Goal: Information Seeking & Learning: Find contact information

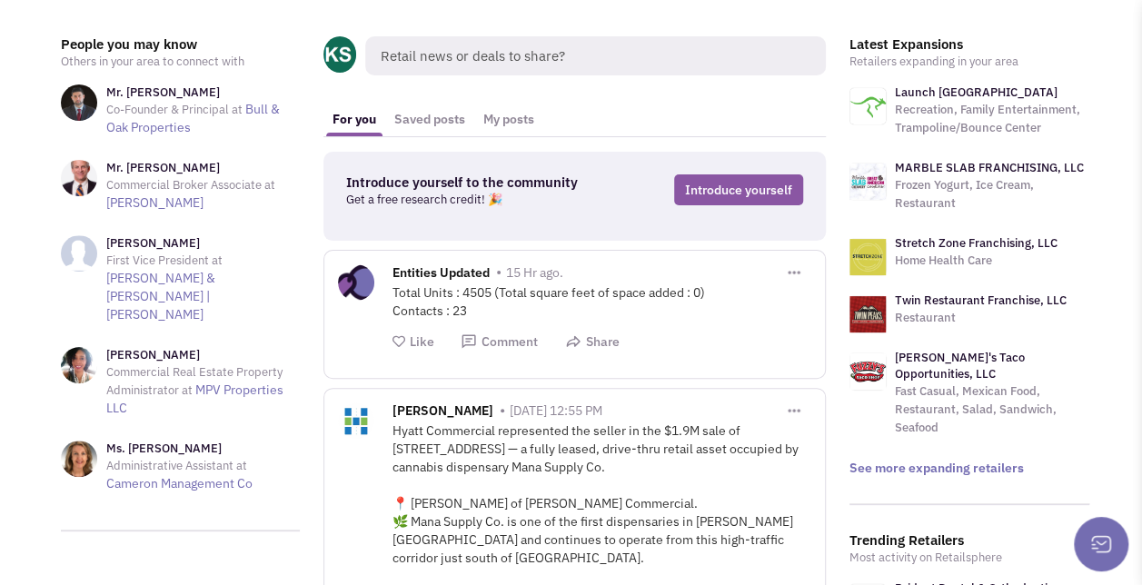
scroll to position [60, 0]
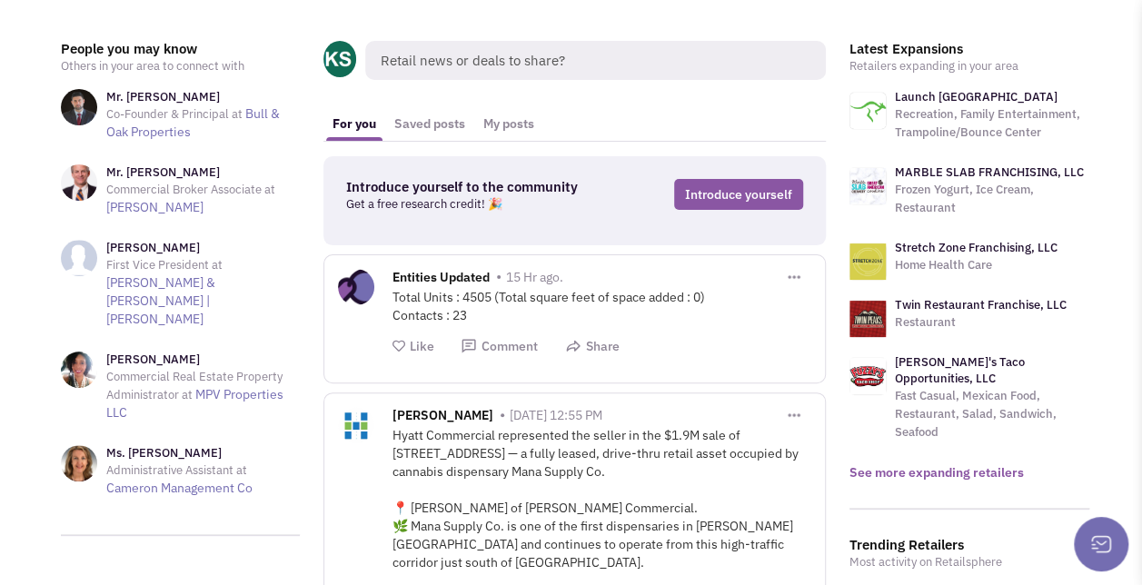
click at [909, 464] on link "See more expanding retailers" at bounding box center [937, 472] width 174 height 16
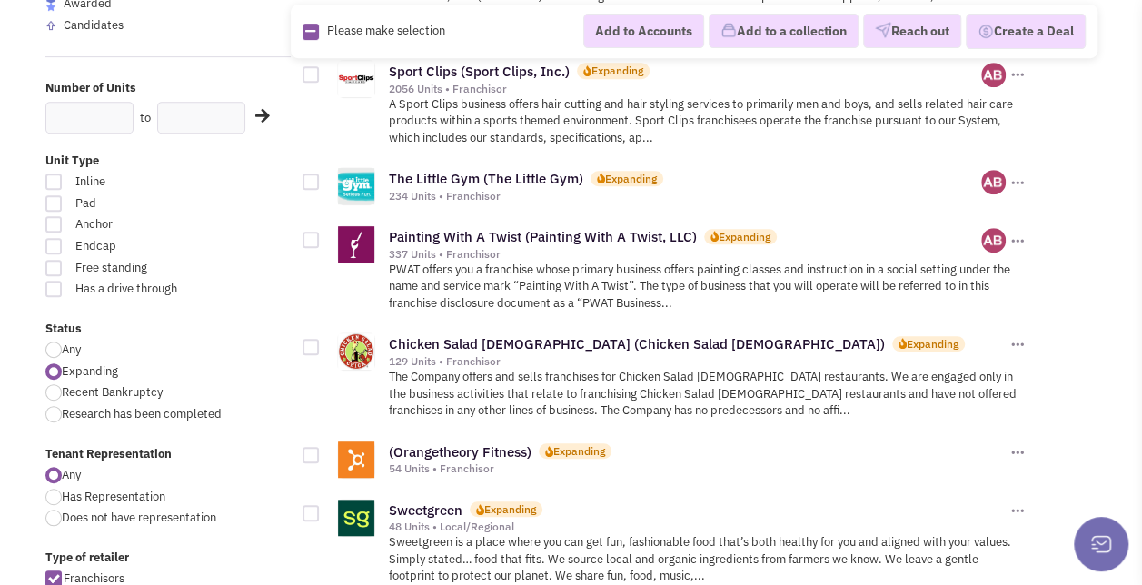
scroll to position [414, 0]
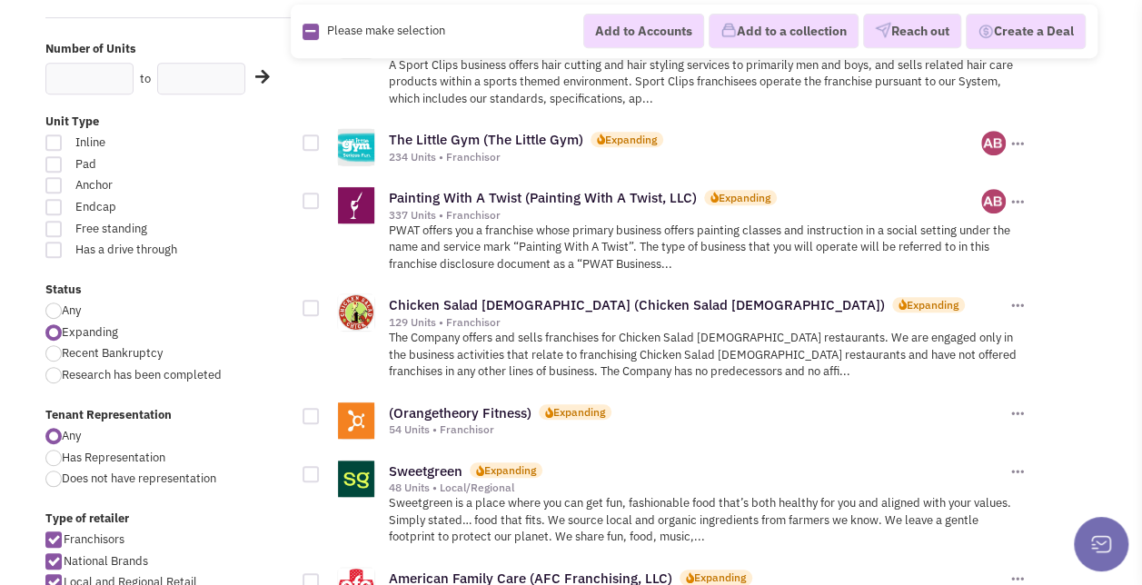
click at [95, 546] on label "Franchisors" at bounding box center [167, 540] width 245 height 17
click at [75, 546] on input "Franchisors" at bounding box center [70, 541] width 12 height 12
checkbox input "false"
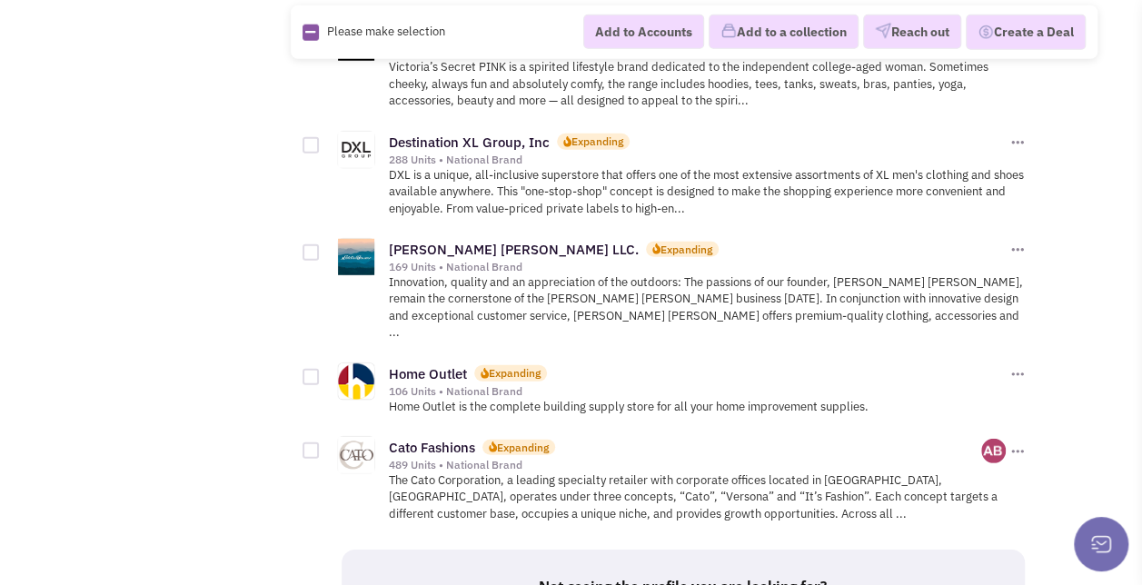
scroll to position [2644, 0]
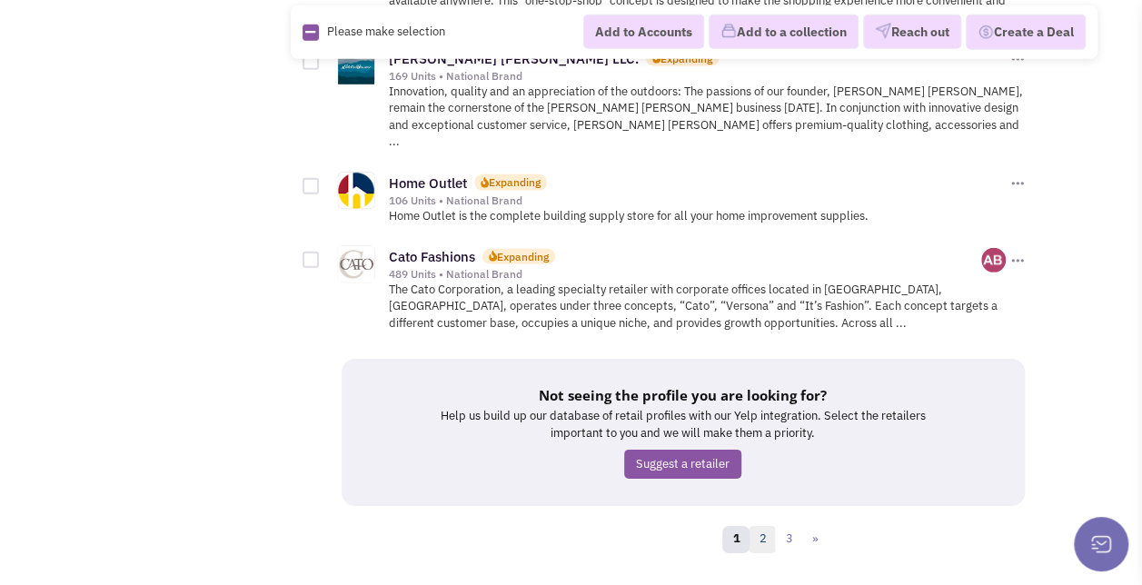
click at [758, 526] on link "2" at bounding box center [762, 539] width 27 height 27
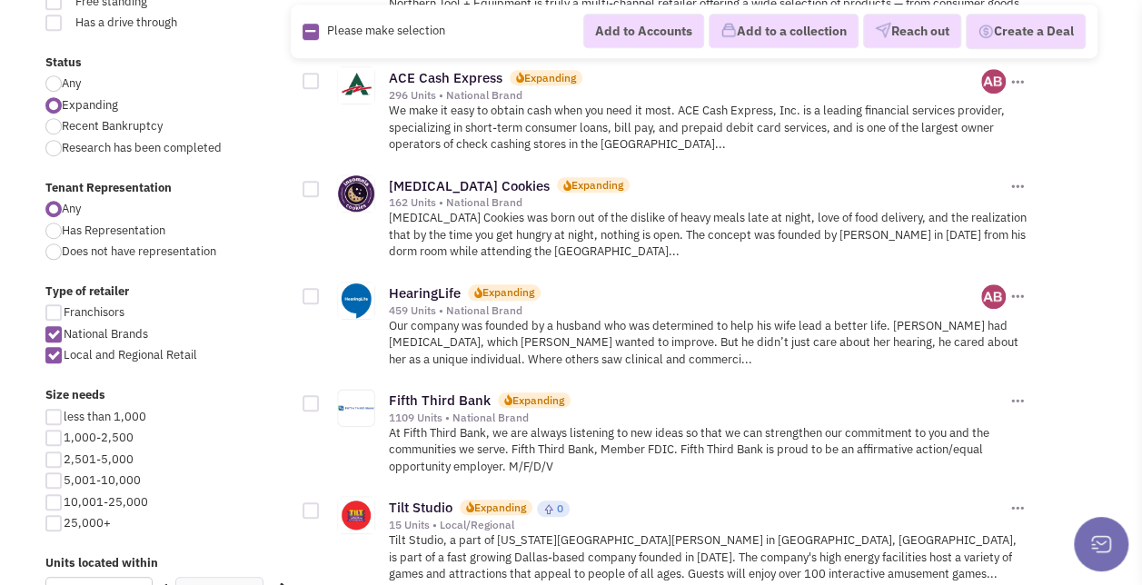
scroll to position [642, 0]
click at [453, 399] on link "Fifth Third Bank" at bounding box center [440, 399] width 102 height 17
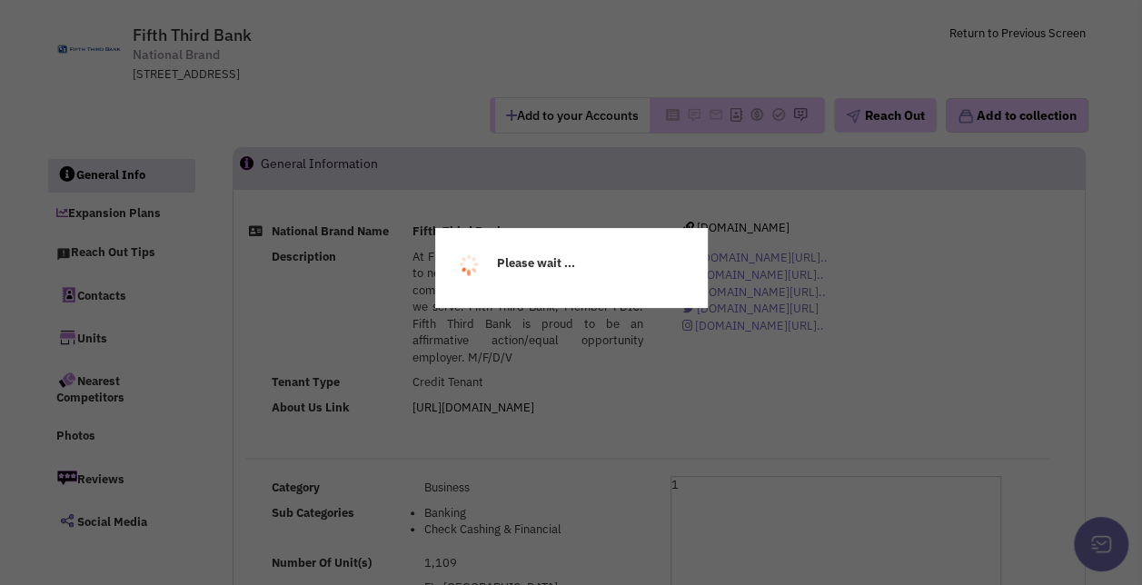
select select
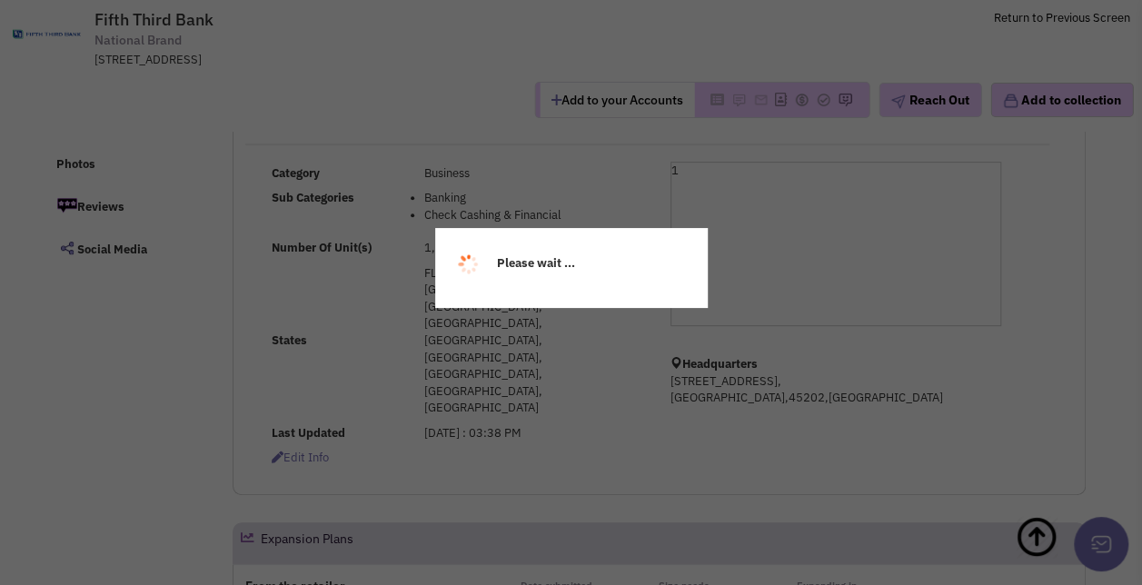
scroll to position [245, 0]
select select
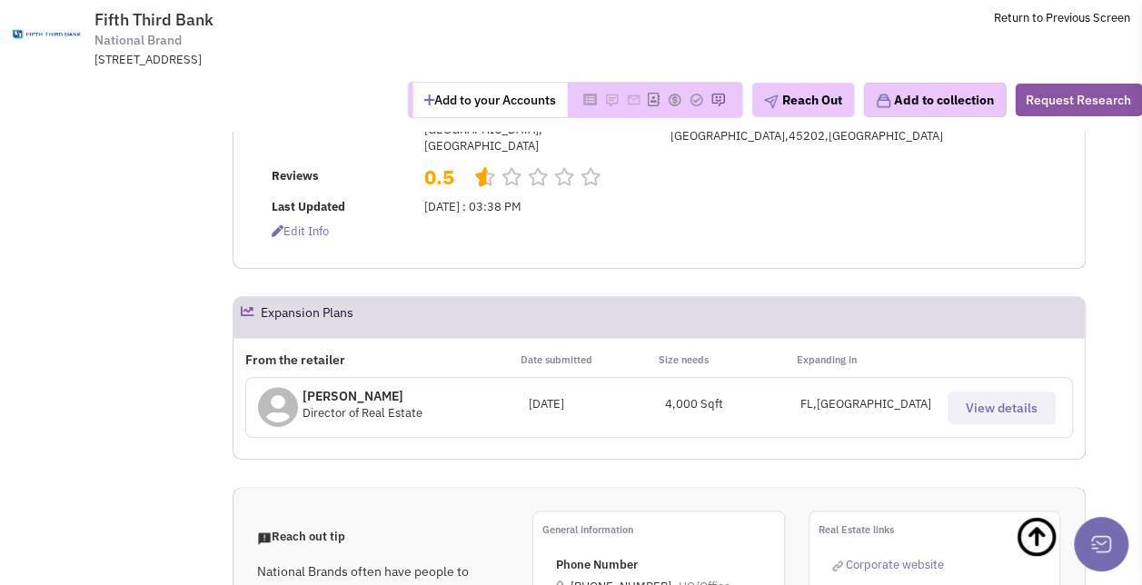
scroll to position [512, 0]
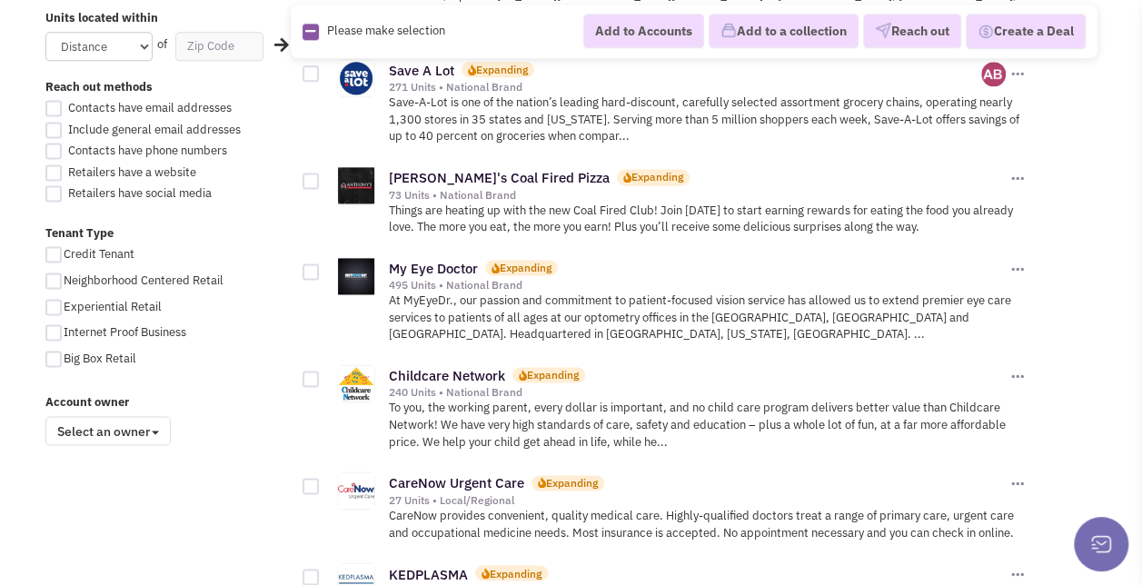
scroll to position [1188, 0]
click at [481, 369] on link "Childcare Network" at bounding box center [447, 374] width 116 height 17
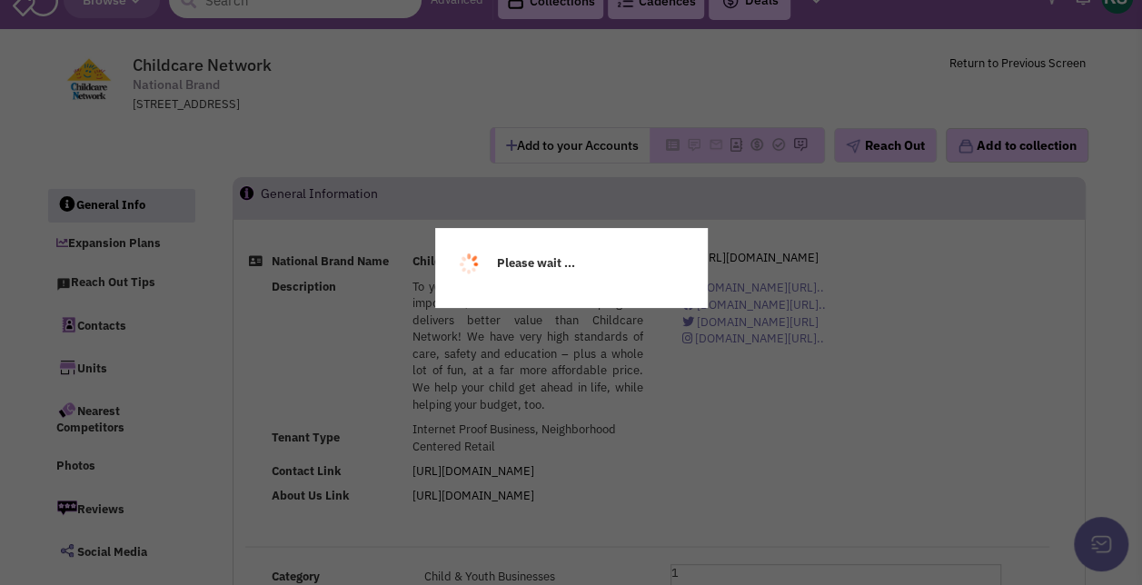
select select
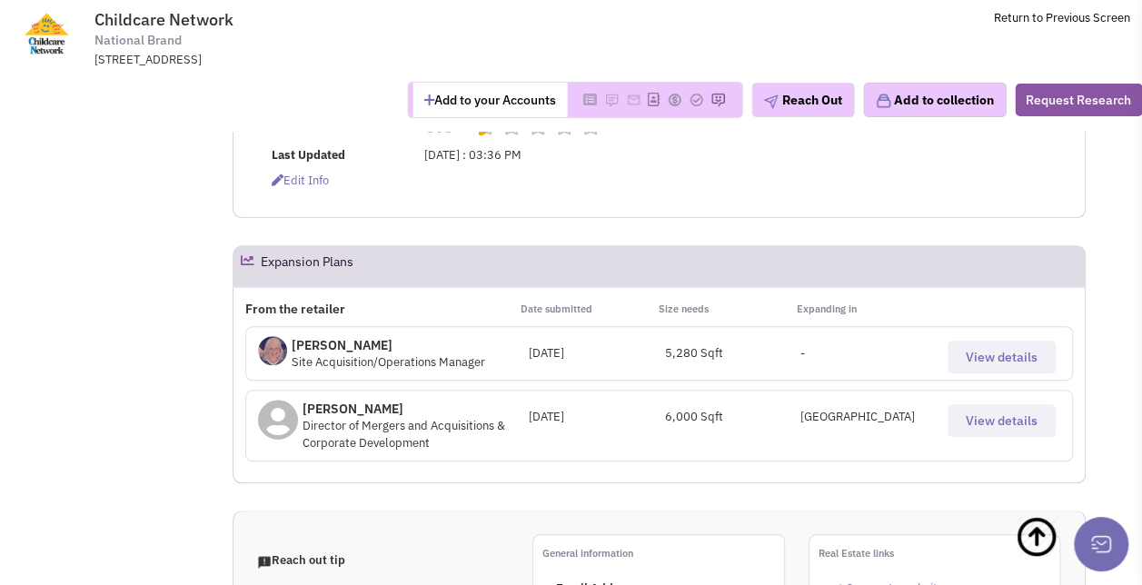
scroll to position [608, 0]
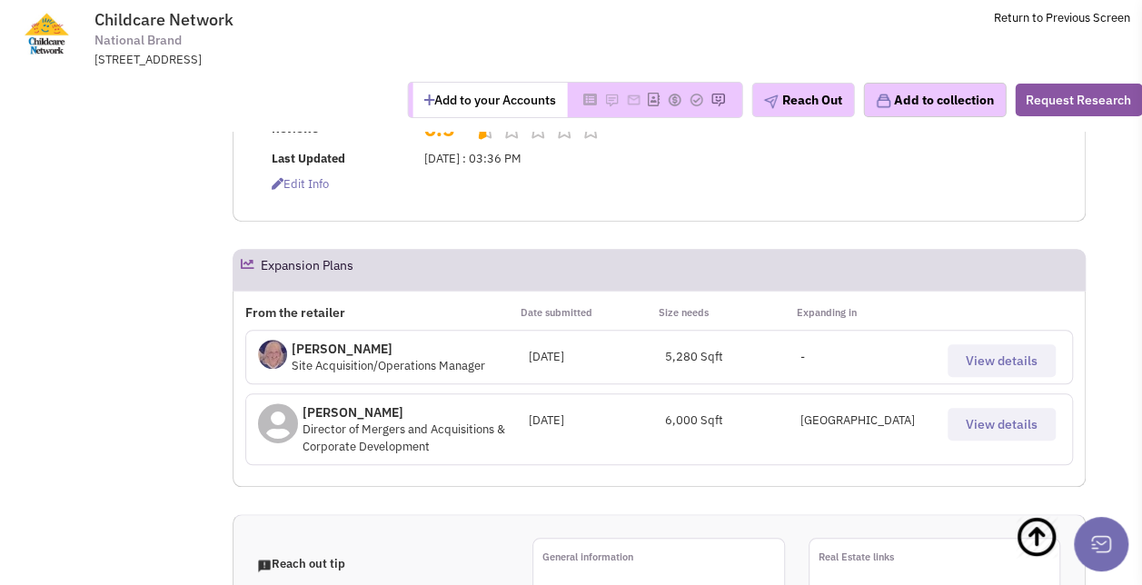
click at [976, 353] on span "View details" at bounding box center [1002, 361] width 72 height 16
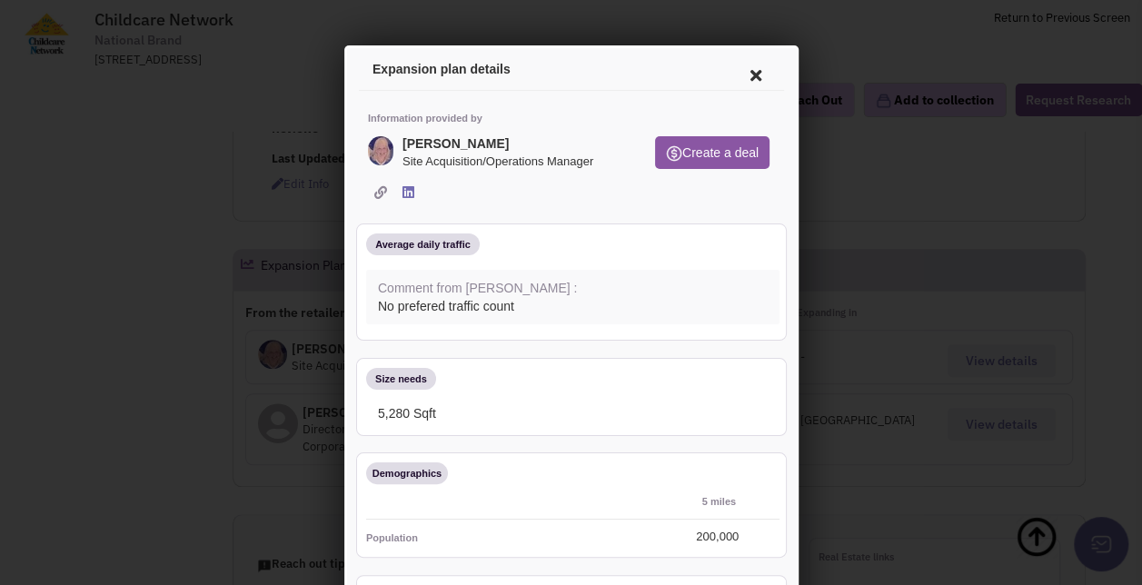
scroll to position [0, 0]
click at [741, 74] on icon at bounding box center [752, 73] width 38 height 44
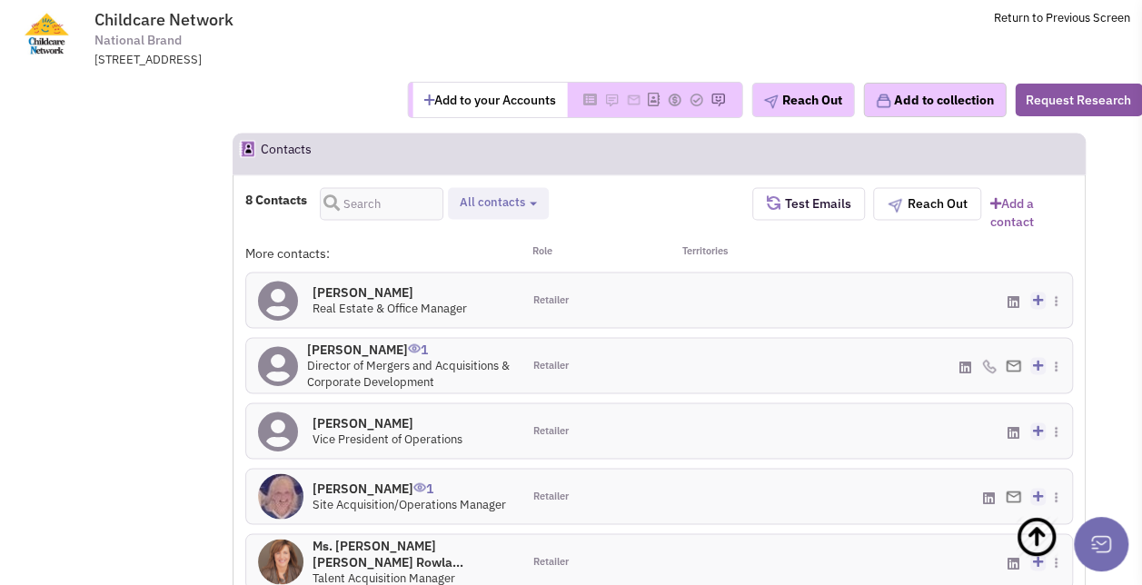
scroll to position [1421, 0]
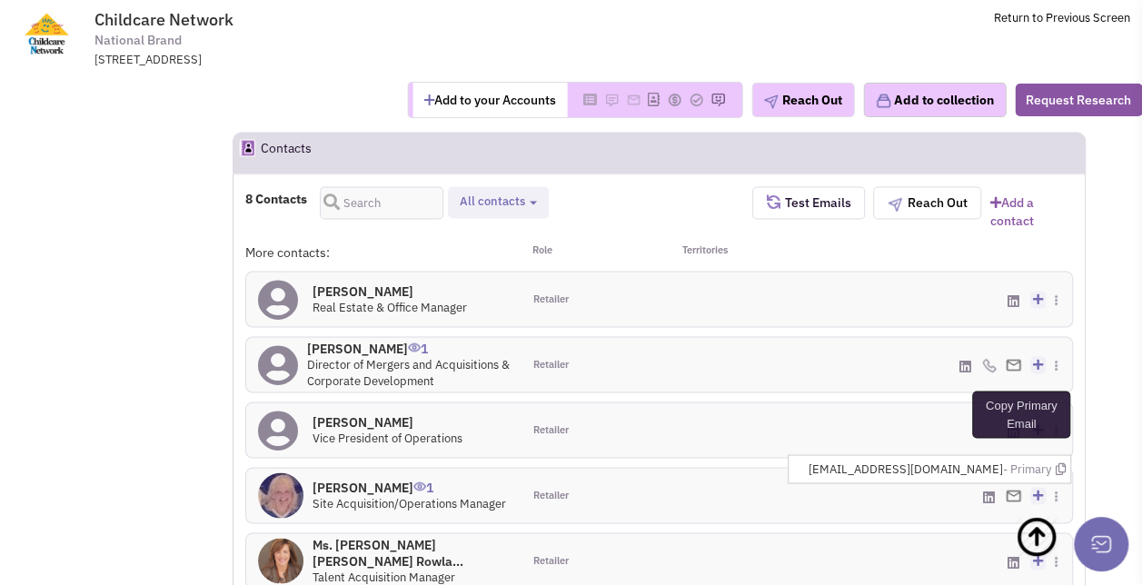
click at [1060, 463] on icon at bounding box center [1060, 469] width 10 height 12
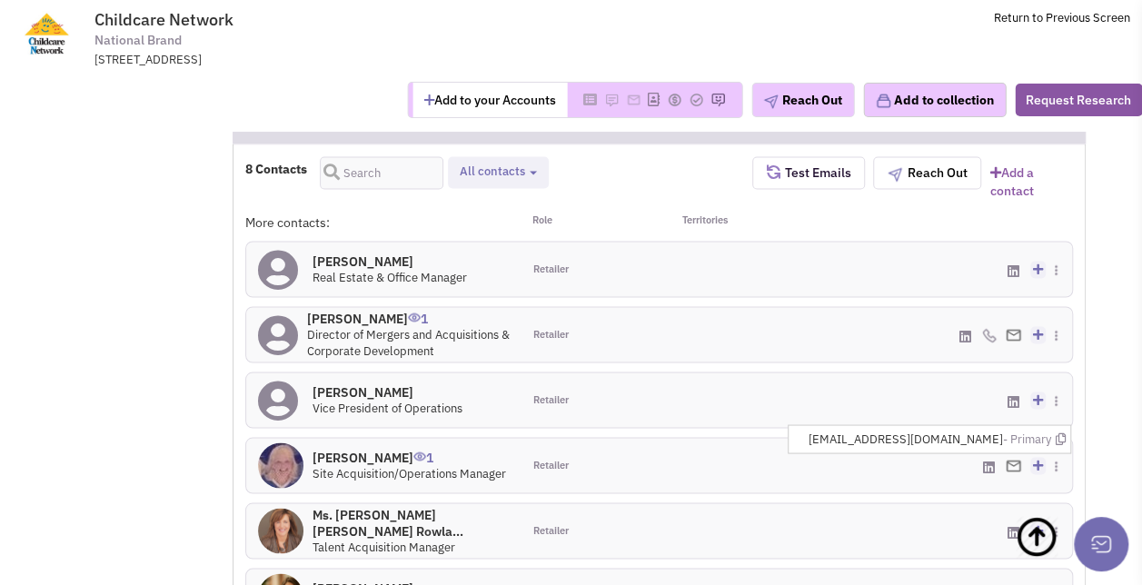
scroll to position [1454, 0]
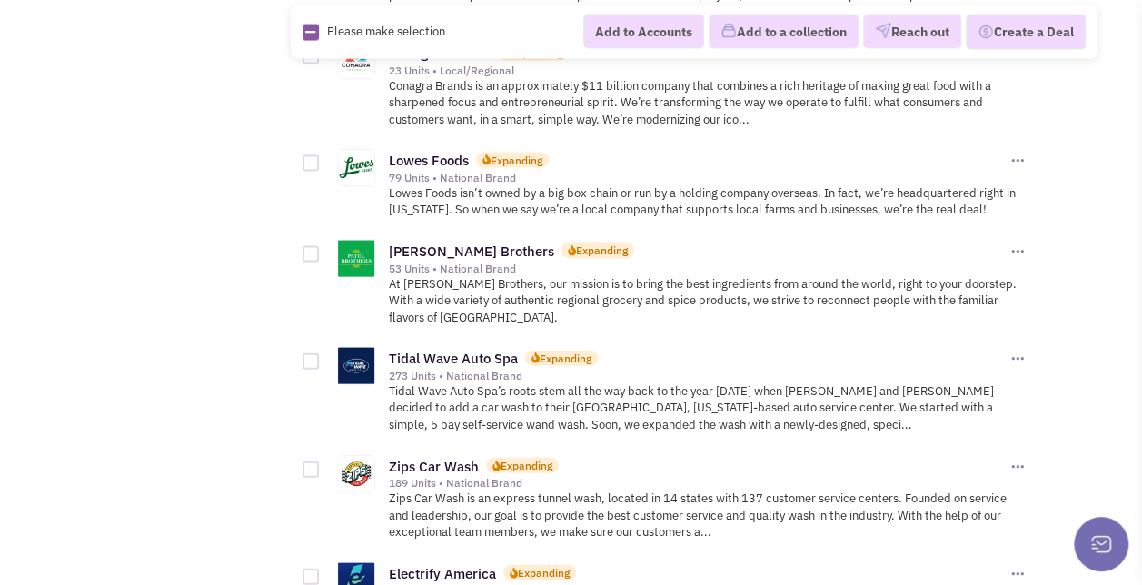
scroll to position [1806, 0]
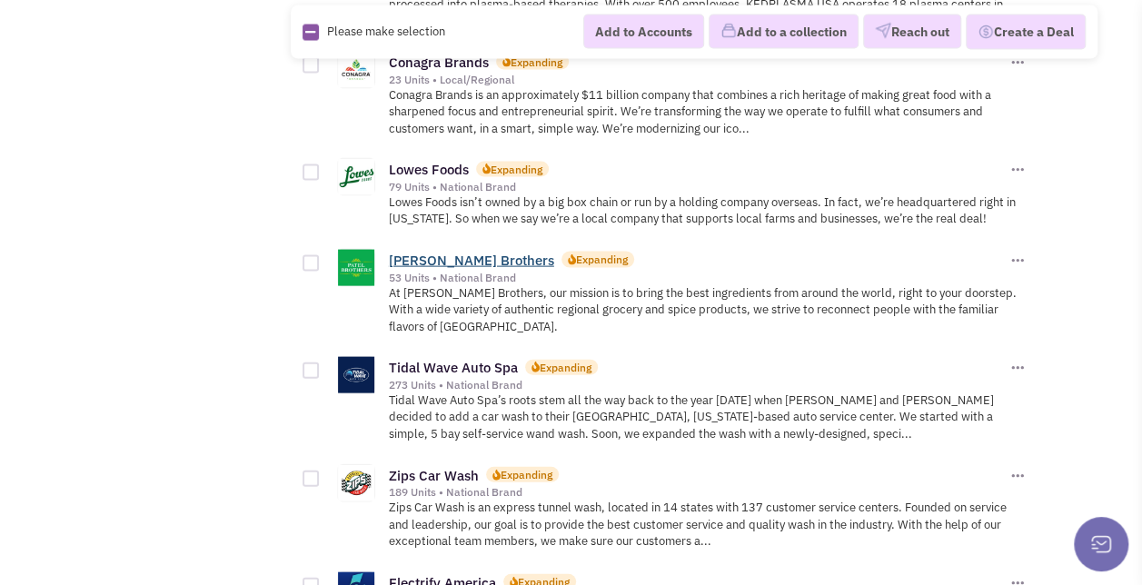
click at [445, 252] on link "Patel Brothers" at bounding box center [471, 260] width 165 height 17
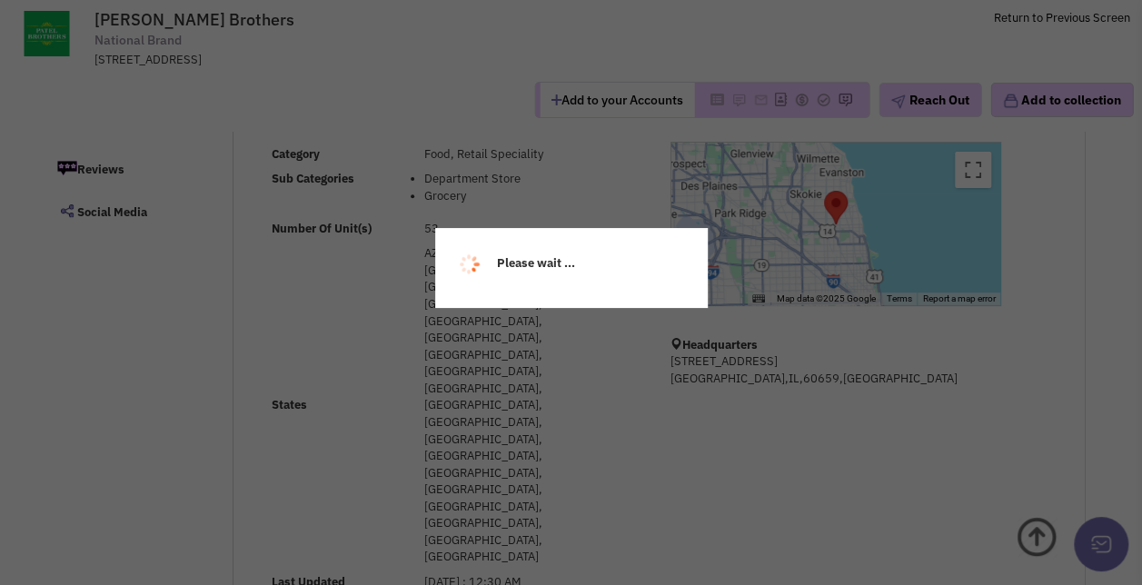
select select
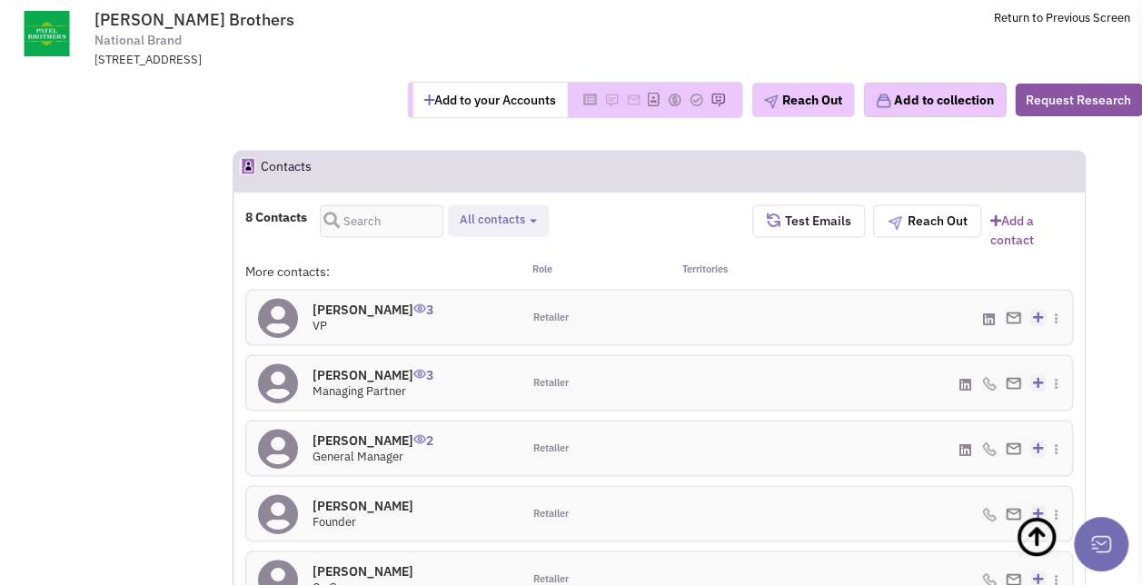
scroll to position [1482, 0]
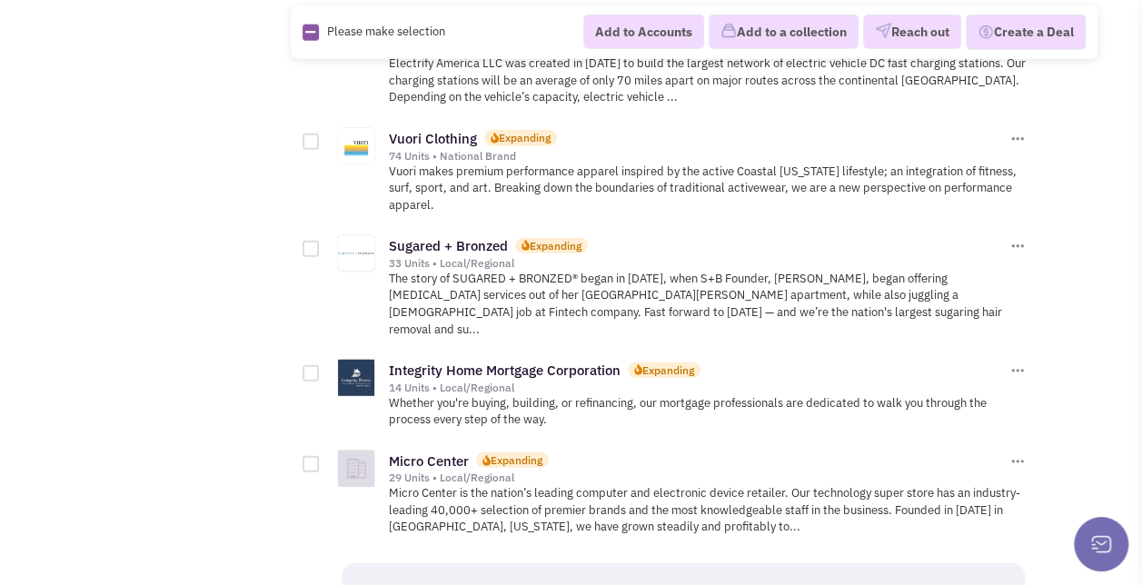
scroll to position [2561, 0]
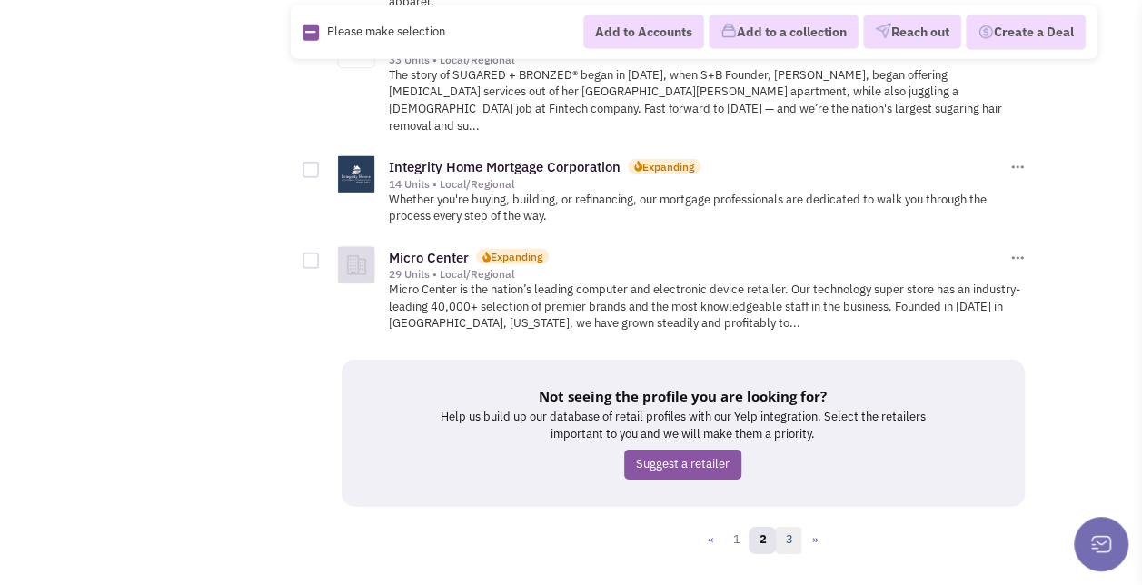
click at [788, 527] on link "3" at bounding box center [788, 540] width 27 height 27
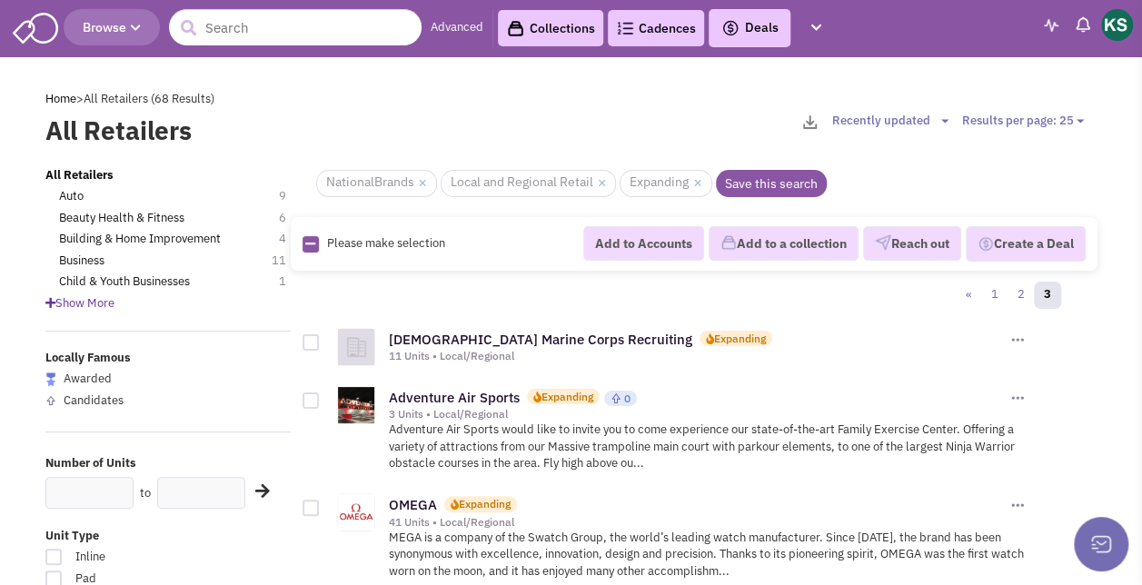
scroll to position [178, 0]
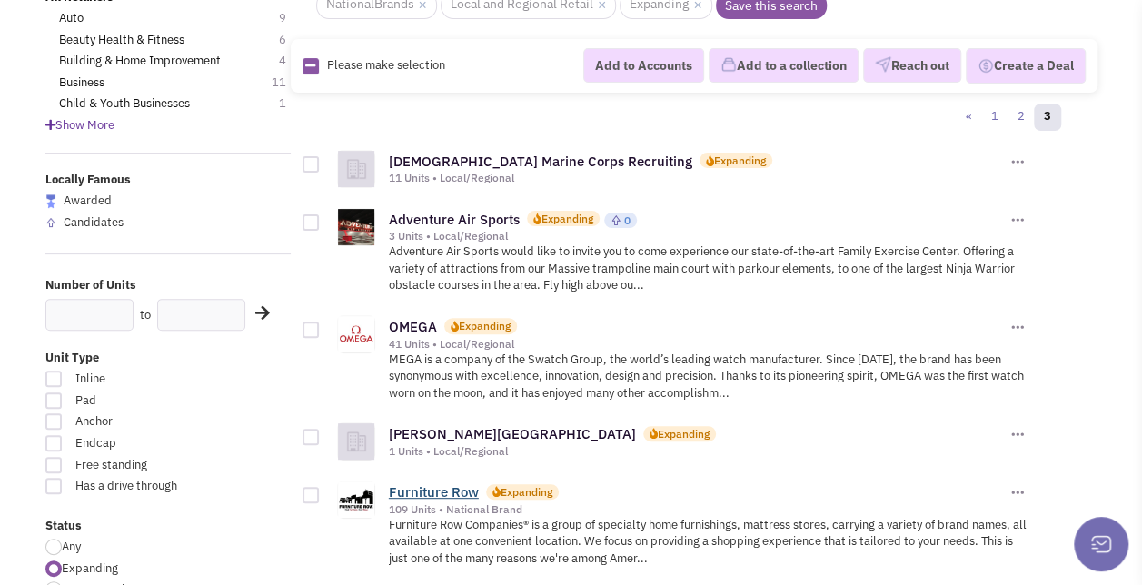
click at [469, 489] on link "Furniture Row" at bounding box center [434, 491] width 90 height 17
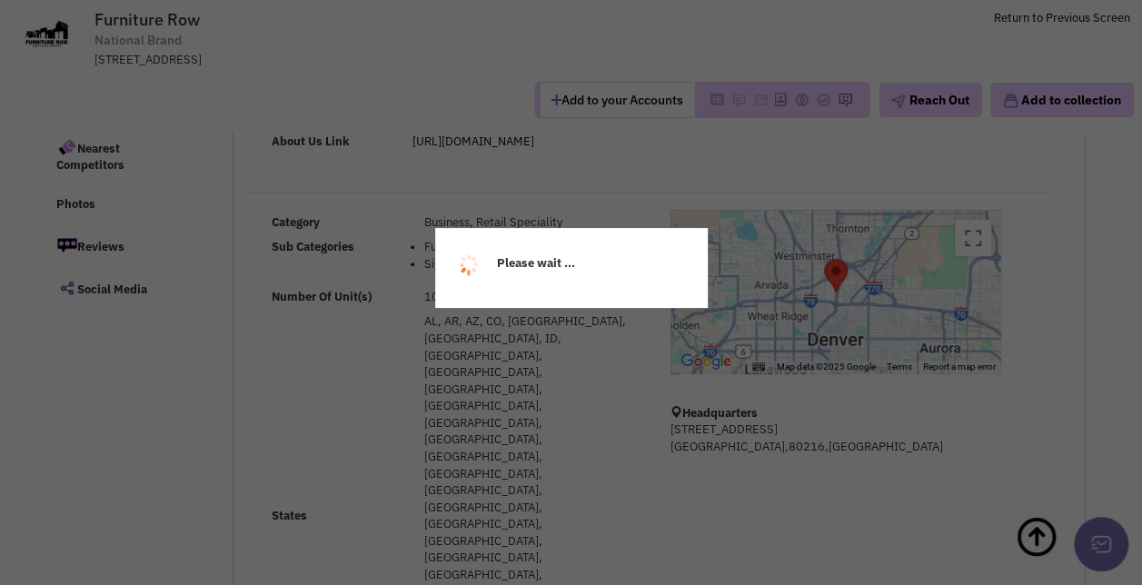
scroll to position [199, 0]
select select
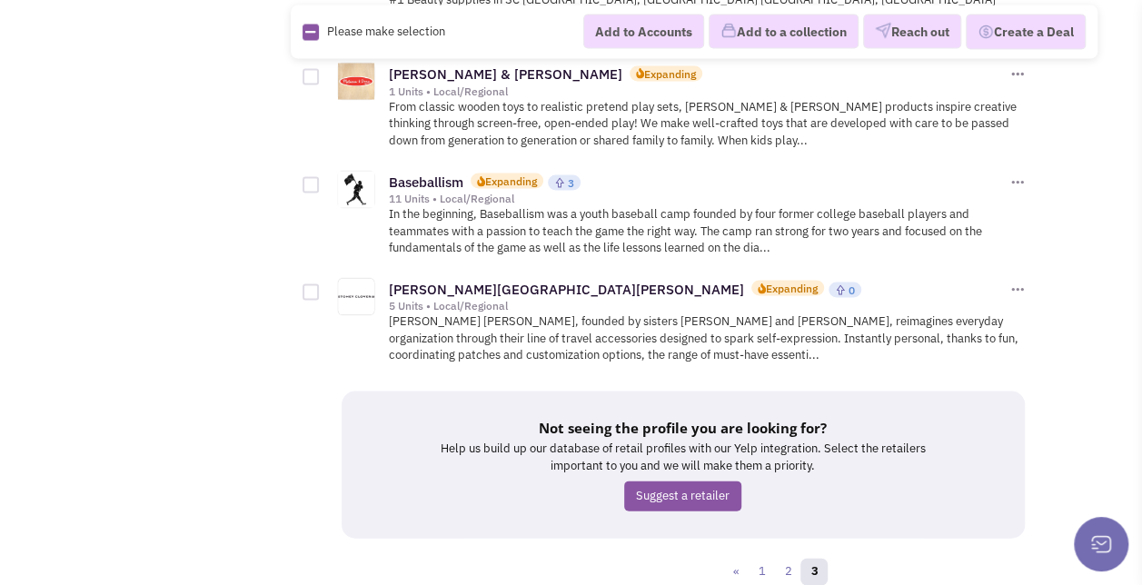
scroll to position [1764, 0]
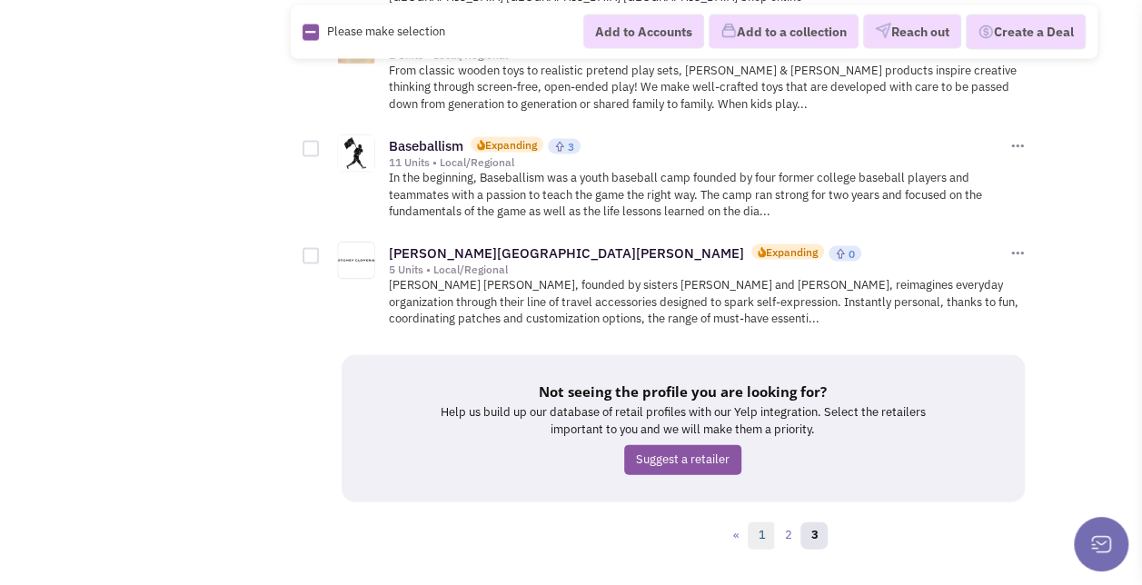
click at [764, 522] on link "1" at bounding box center [761, 535] width 27 height 27
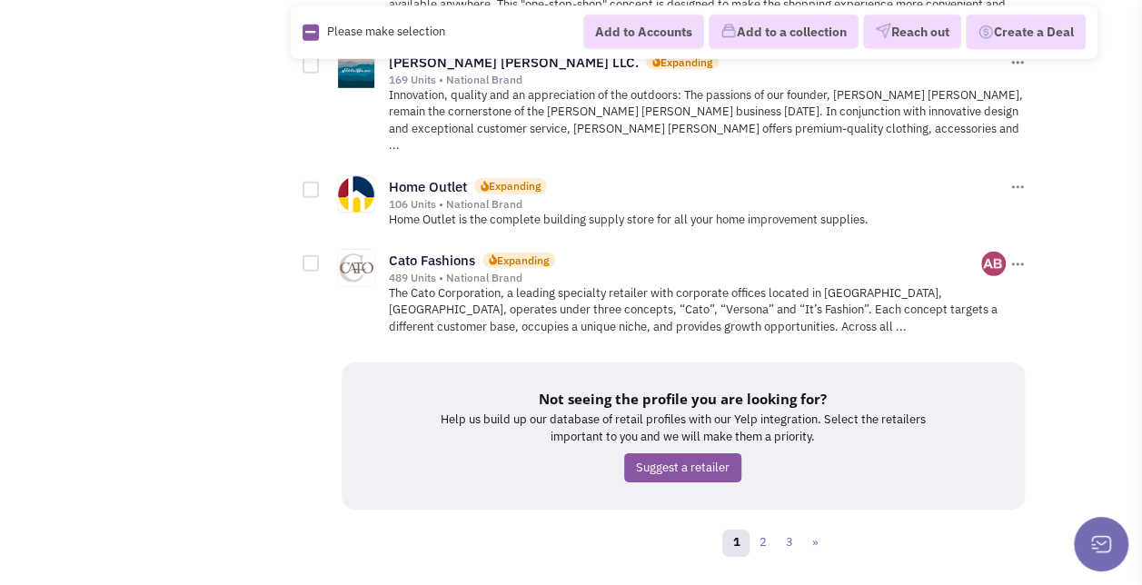
scroll to position [2641, 0]
click at [763, 529] on link "2" at bounding box center [762, 542] width 27 height 27
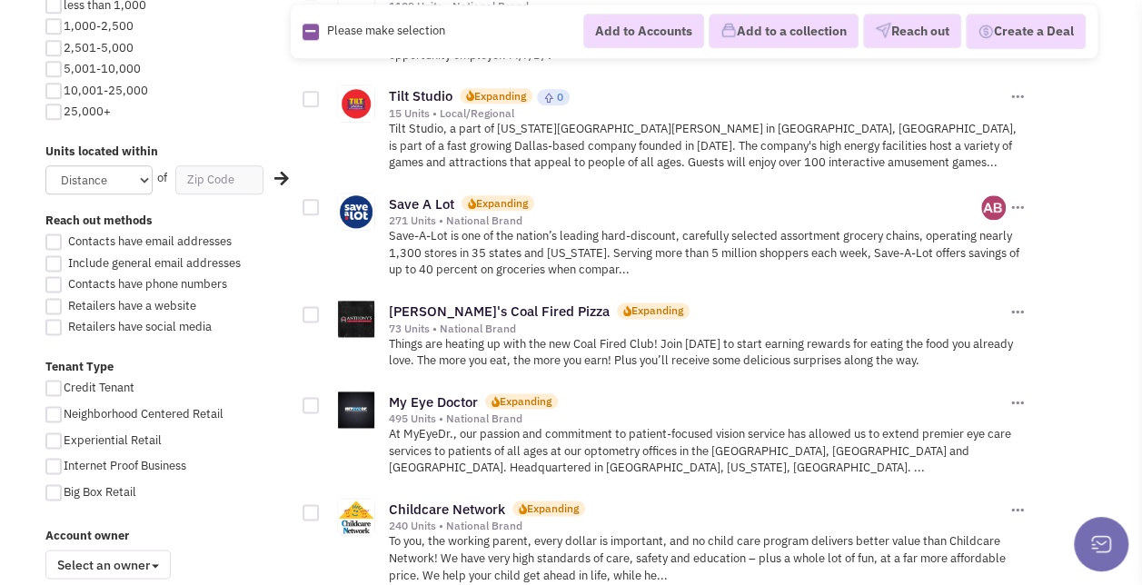
scroll to position [1228, 0]
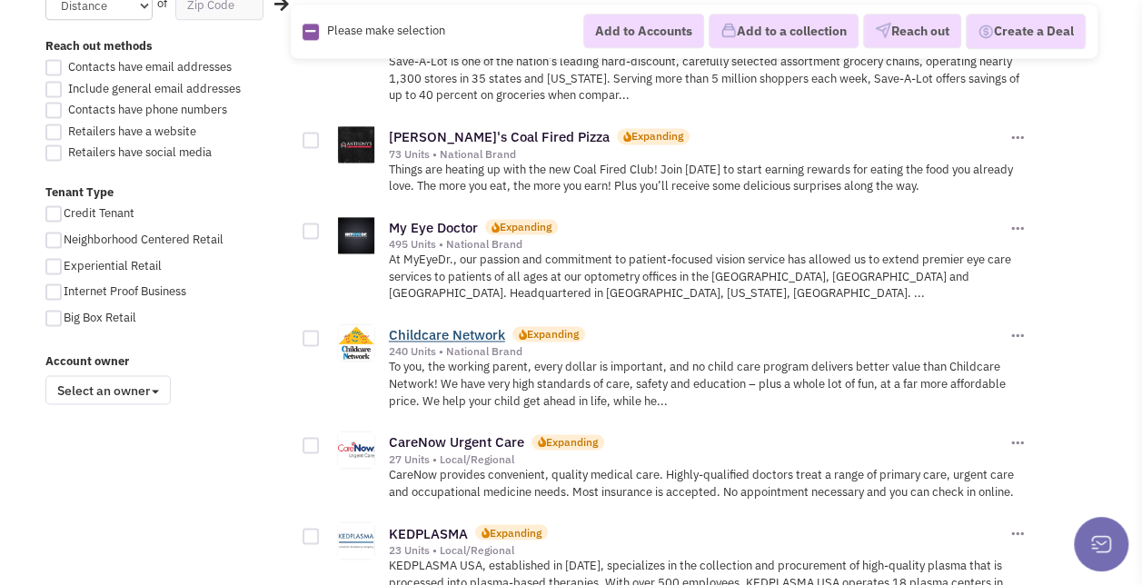
click at [474, 328] on link "Childcare Network" at bounding box center [447, 334] width 116 height 17
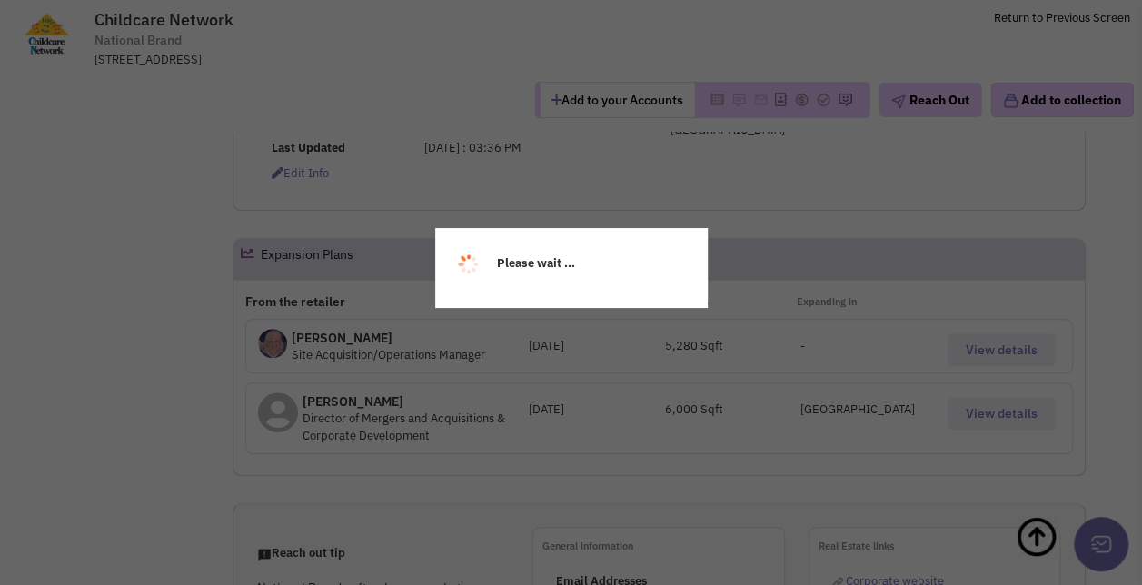
select select
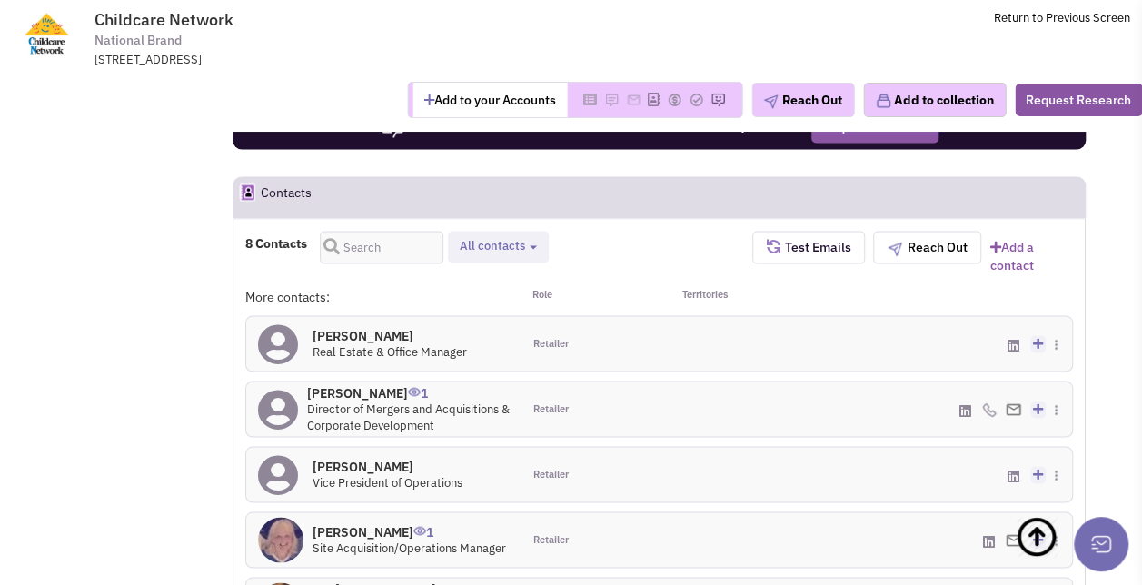
scroll to position [1376, 0]
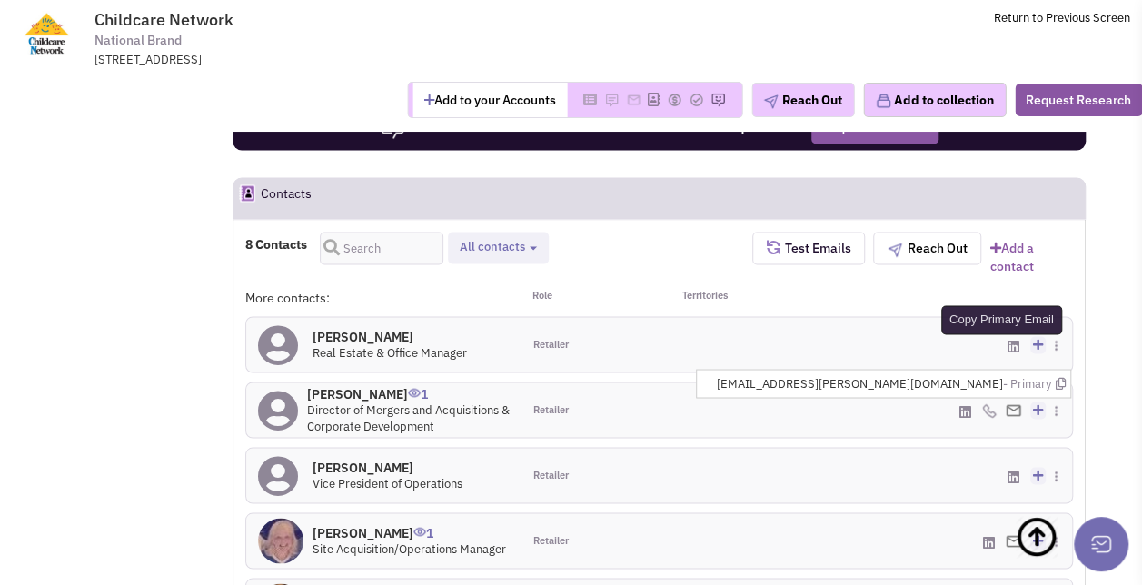
click at [1060, 377] on icon at bounding box center [1060, 383] width 10 height 12
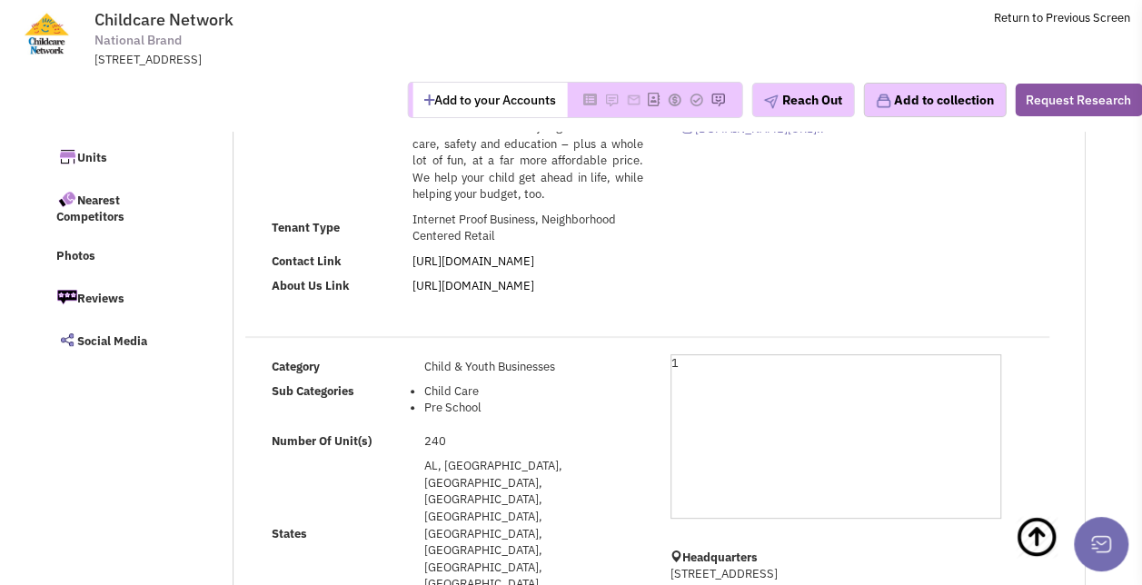
scroll to position [0, 0]
